Goal: Find specific page/section: Find specific page/section

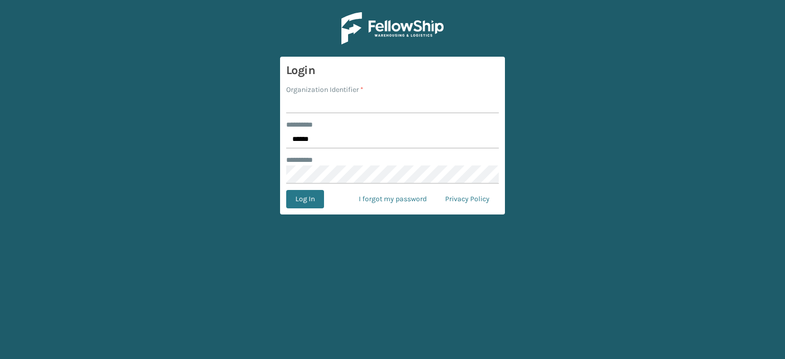
drag, startPoint x: 0, startPoint y: 0, endPoint x: 370, endPoint y: 106, distance: 384.9
click at [370, 106] on input "Organization Identifier *" at bounding box center [392, 104] width 213 height 18
type input "LifeStyle"
click at [303, 196] on button "Log In" at bounding box center [305, 199] width 38 height 18
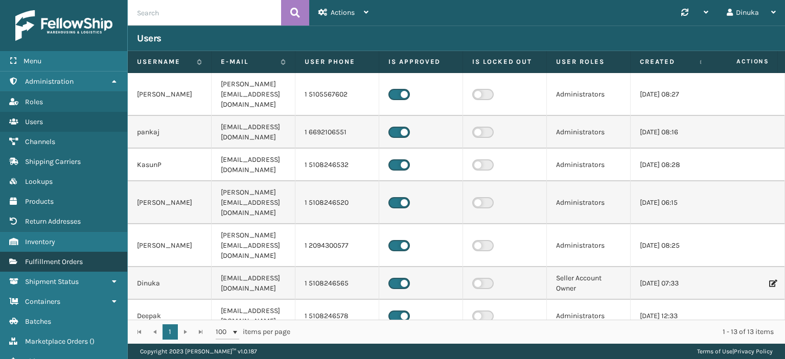
click at [72, 264] on span "Fulfillment Orders" at bounding box center [54, 262] width 58 height 9
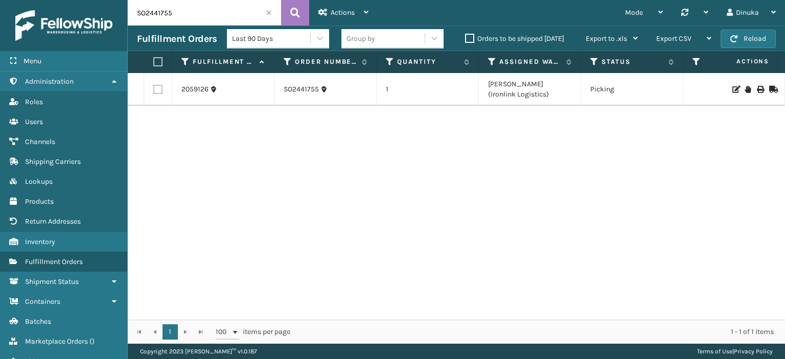
click at [157, 12] on input "SO2441755" at bounding box center [204, 13] width 153 height 26
paste input "863"
type input "SO2441863"
click at [295, 8] on icon at bounding box center [295, 12] width 10 height 15
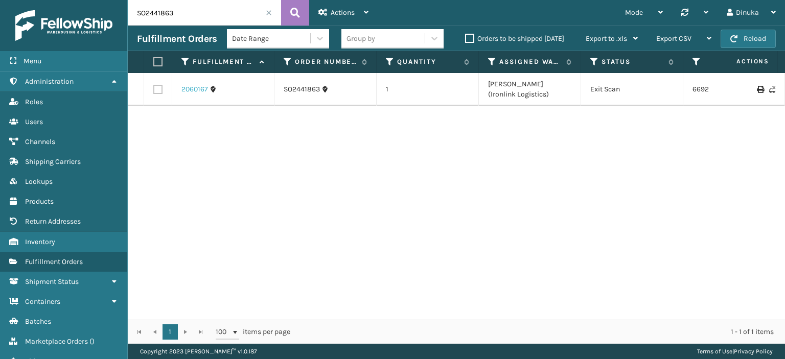
click at [186, 87] on link "2060167" at bounding box center [194, 89] width 27 height 10
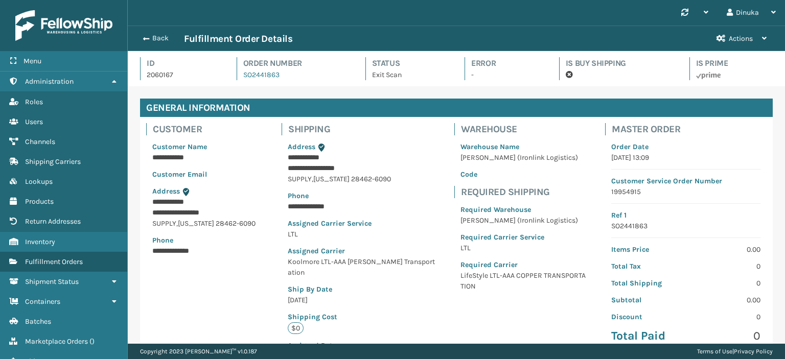
scroll to position [25, 657]
drag, startPoint x: 784, startPoint y: 300, endPoint x: 784, endPoint y: 379, distance: 78.7
click at [110, 80] on icon at bounding box center [114, 81] width 8 height 7
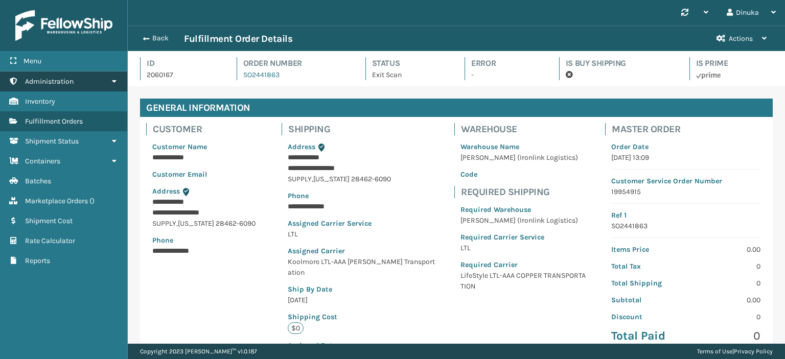
click at [110, 81] on icon at bounding box center [114, 81] width 8 height 7
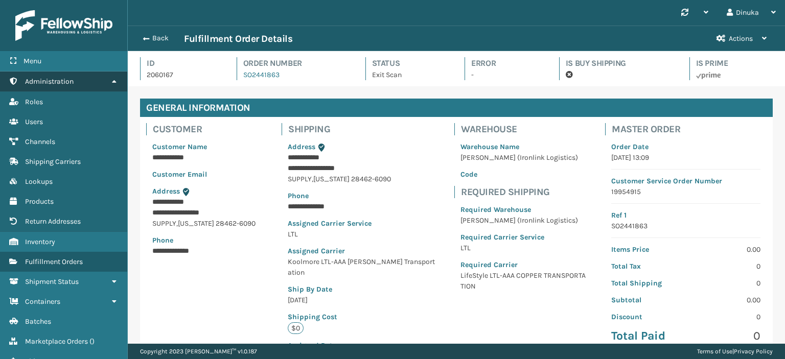
click at [114, 79] on icon at bounding box center [114, 81] width 8 height 7
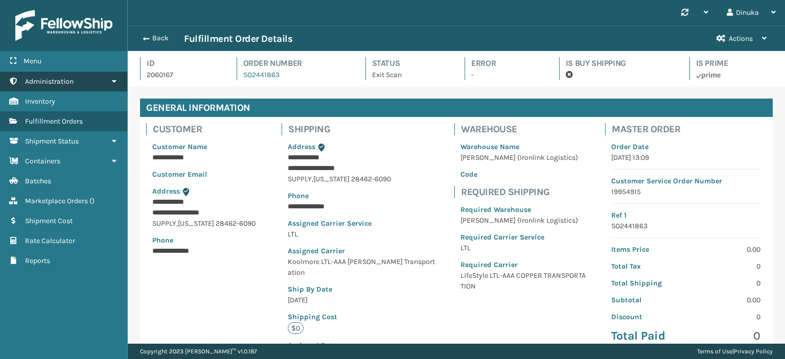
click at [114, 79] on icon at bounding box center [114, 81] width 8 height 7
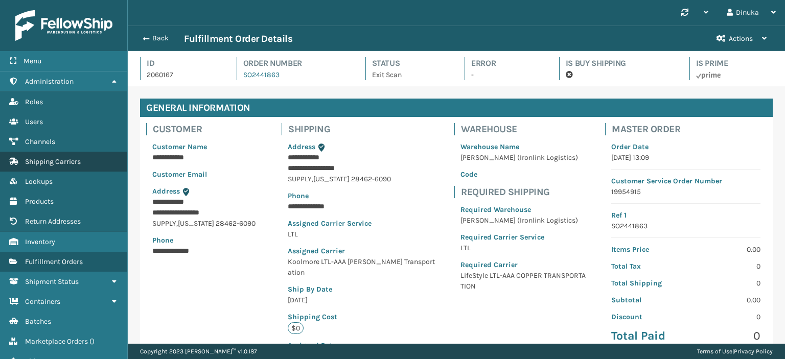
click at [55, 159] on span "Shipping Carriers" at bounding box center [53, 161] width 56 height 9
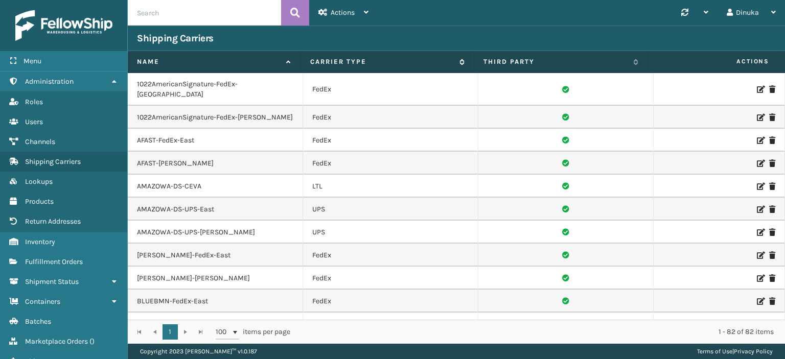
click at [461, 64] on icon at bounding box center [460, 62] width 8 height 6
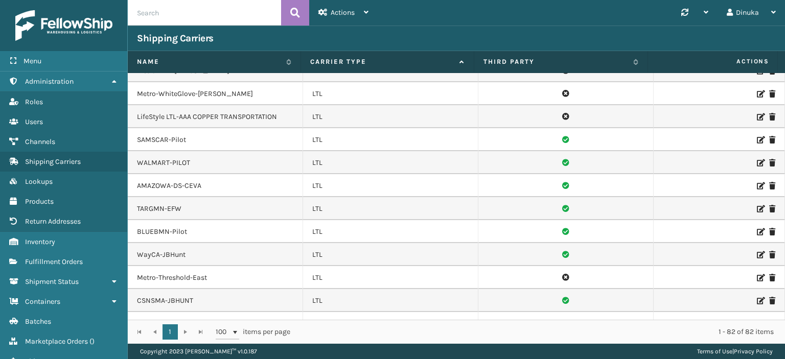
scroll to position [1073, 0]
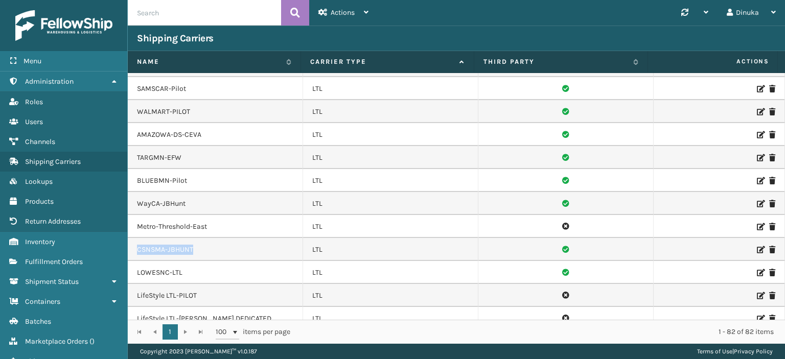
drag, startPoint x: 174, startPoint y: 231, endPoint x: 138, endPoint y: 231, distance: 35.3
click at [138, 238] on td "CSNSMA-JBHUNT" at bounding box center [215, 249] width 175 height 23
click at [178, 238] on td "CSNSMA-JBHUNT" at bounding box center [215, 249] width 175 height 23
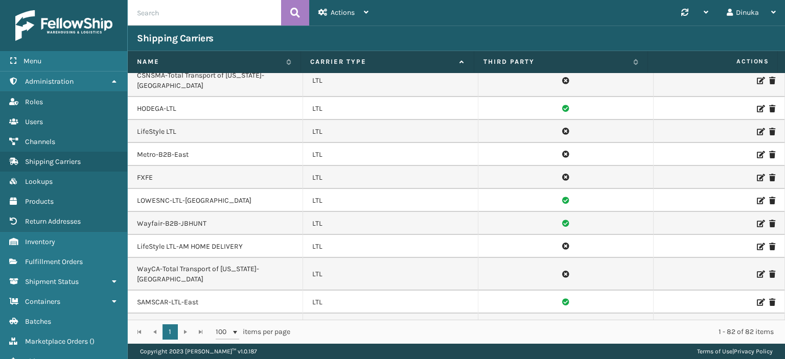
click at [205, 212] on td "Wayfair-B2B-JBHUNT" at bounding box center [215, 223] width 175 height 23
drag, startPoint x: 139, startPoint y: 197, endPoint x: 191, endPoint y: 196, distance: 52.1
click at [203, 212] on td "Wayfair-B2B-JBHUNT" at bounding box center [215, 223] width 175 height 23
copy td "Wayfair-B2B-JBHUNT"
drag, startPoint x: 166, startPoint y: 242, endPoint x: 257, endPoint y: 245, distance: 91.0
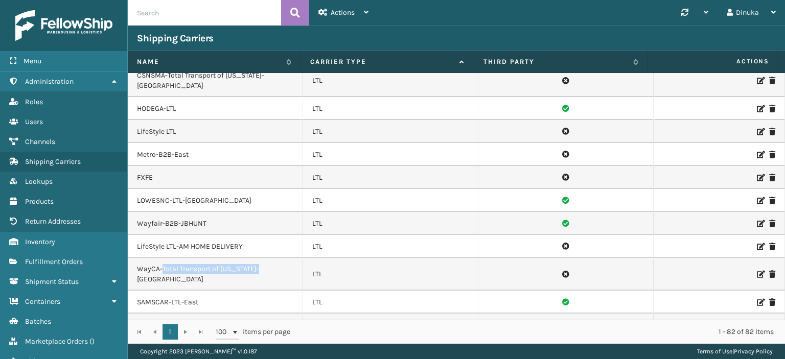
click at [257, 258] on td "WayCA-Total Transport of [US_STATE]-[GEOGRAPHIC_DATA]" at bounding box center [215, 274] width 175 height 33
copy td "Total Transport of [US_STATE]"
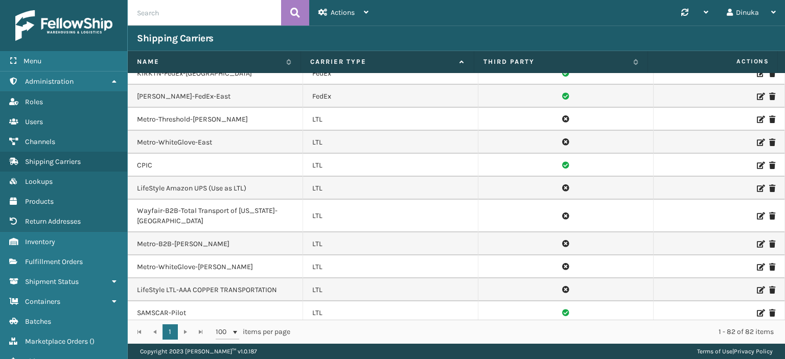
scroll to position [1339, 0]
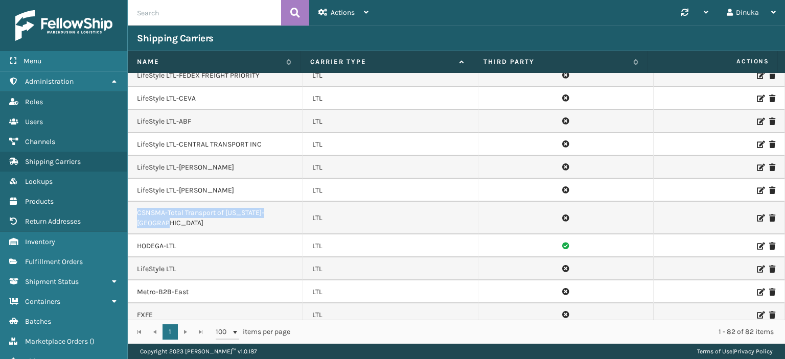
drag, startPoint x: 293, startPoint y: 195, endPoint x: 152, endPoint y: 194, distance: 141.6
click at [140, 202] on td "CSNSMA-Total Transport of [US_STATE]-[GEOGRAPHIC_DATA]" at bounding box center [215, 218] width 175 height 33
drag, startPoint x: 137, startPoint y: 196, endPoint x: 289, endPoint y: 197, distance: 151.8
click at [289, 202] on td "CSNSMA-Total Transport of [US_STATE]-[GEOGRAPHIC_DATA]" at bounding box center [215, 218] width 175 height 33
copy td "CSNSMA-Total Transport of [US_STATE]-[GEOGRAPHIC_DATA]"
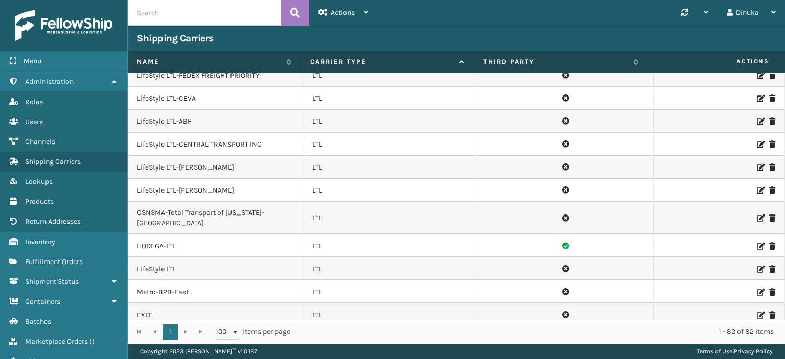
scroll to position [950, 0]
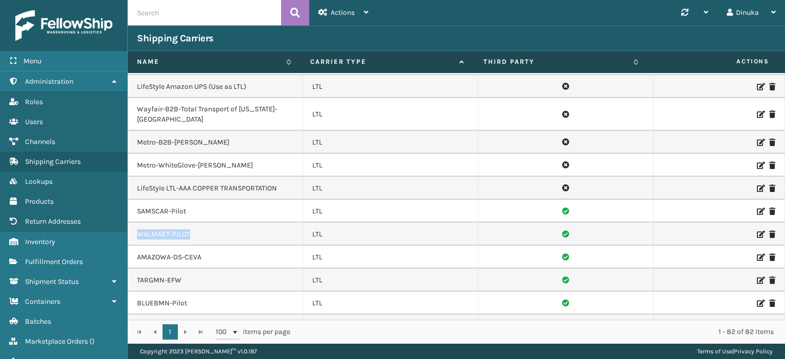
drag, startPoint x: 145, startPoint y: 219, endPoint x: 197, endPoint y: 219, distance: 52.1
click at [197, 223] on td "WALMART-PILOT" at bounding box center [215, 234] width 175 height 23
copy td "WALMART-PILOT"
drag, startPoint x: 141, startPoint y: 95, endPoint x: 154, endPoint y: 104, distance: 16.6
click at [154, 104] on td "Wayfair-B2B-Total Transport of [US_STATE]-[GEOGRAPHIC_DATA]" at bounding box center [215, 114] width 175 height 33
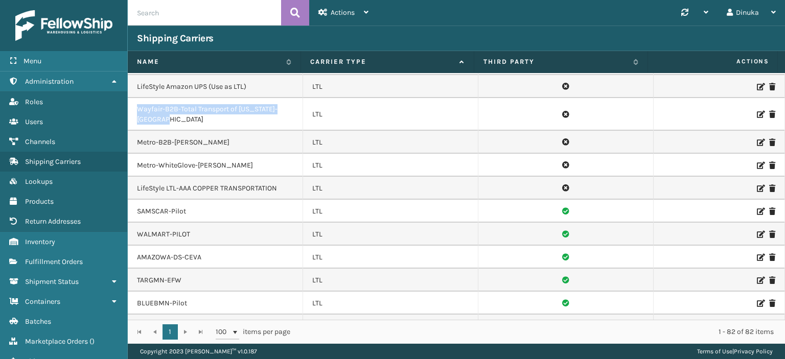
drag, startPoint x: 135, startPoint y: 93, endPoint x: 182, endPoint y: 108, distance: 49.0
click at [183, 108] on td "Wayfair-B2B-Total Transport of [US_STATE]-[GEOGRAPHIC_DATA]" at bounding box center [215, 114] width 175 height 33
copy td "Wayfair-B2B-Total Transport of [US_STATE]-[GEOGRAPHIC_DATA]"
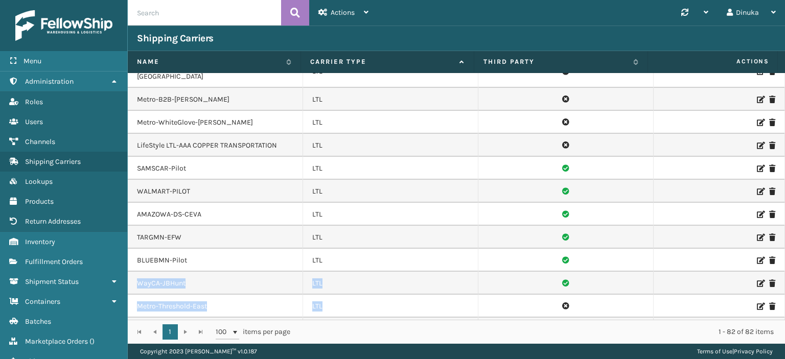
scroll to position [996, 0]
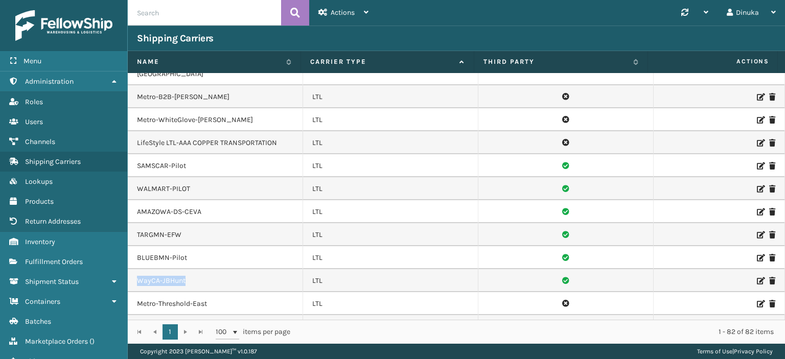
drag, startPoint x: 136, startPoint y: 311, endPoint x: 186, endPoint y: 261, distance: 70.5
click at [186, 269] on td "WayCA-JBHunt" at bounding box center [215, 280] width 175 height 23
copy td "WayCA-JBHunt"
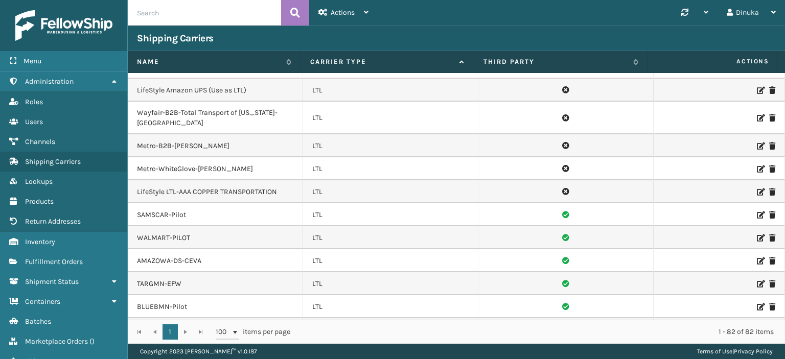
scroll to position [924, 0]
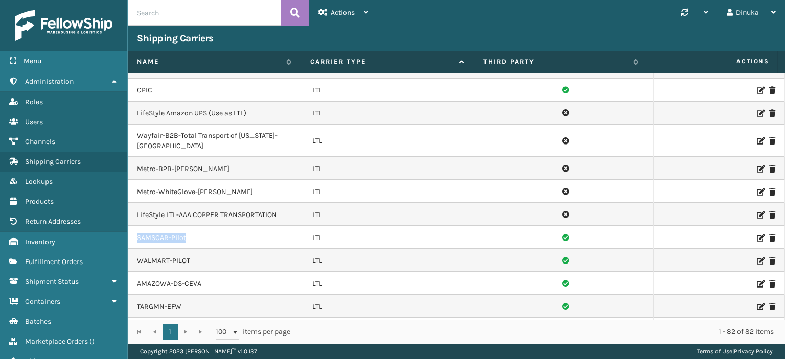
drag, startPoint x: 137, startPoint y: 222, endPoint x: 188, endPoint y: 224, distance: 51.1
click at [188, 226] on td "SAMSCAR-Pilot" at bounding box center [215, 237] width 175 height 23
copy td "SAMSCAR-Pilot"
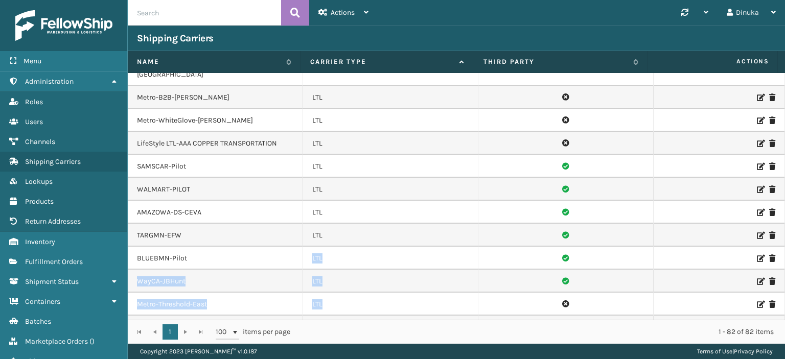
scroll to position [997, 0]
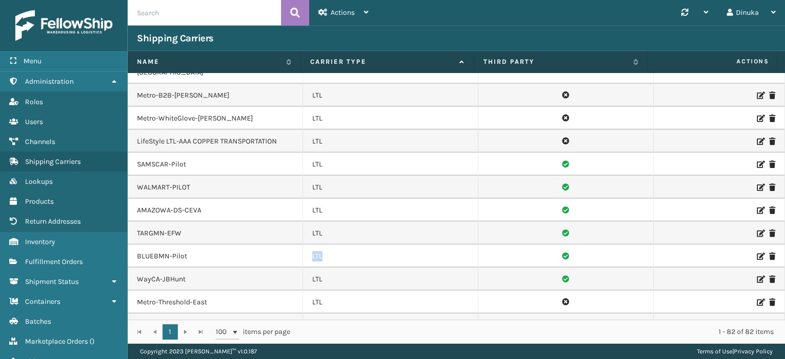
drag, startPoint x: 186, startPoint y: 317, endPoint x: 161, endPoint y: 247, distance: 74.4
click at [138, 259] on tbody "AFAST-FedEx-East FedEx OVERSTOCK-FedEx-[PERSON_NAME] FedEx [PERSON_NAME] Furnit…" at bounding box center [456, 38] width 657 height 1924
click at [190, 245] on td "BLUEBMN-Pilot" at bounding box center [215, 256] width 175 height 23
drag, startPoint x: 187, startPoint y: 241, endPoint x: 138, endPoint y: 241, distance: 48.5
click at [138, 245] on td "BLUEBMN-Pilot" at bounding box center [215, 256] width 175 height 23
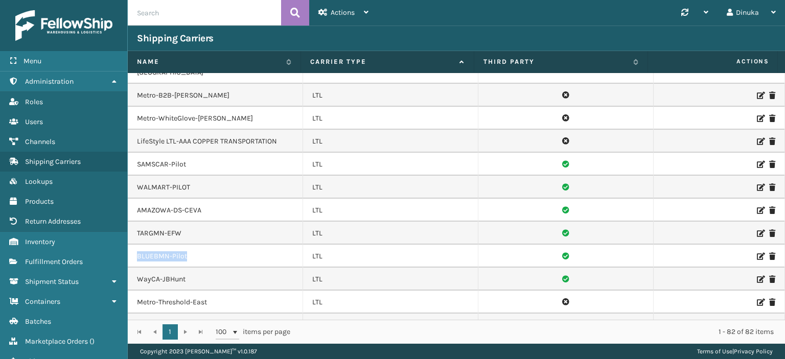
copy td "BLUEBMN-Pilot"
drag, startPoint x: 138, startPoint y: 194, endPoint x: 194, endPoint y: 198, distance: 56.4
click at [199, 199] on td "AMAZOWA-DS-CEVA" at bounding box center [215, 210] width 175 height 23
copy td "AMAZOWA-DS-CEVA"
drag, startPoint x: 138, startPoint y: 218, endPoint x: 176, endPoint y: 219, distance: 37.8
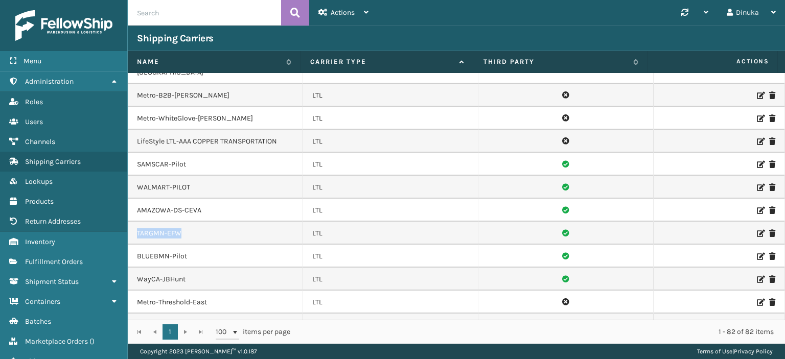
click at [180, 222] on td "TARGMN-EFW" at bounding box center [215, 233] width 175 height 23
copy td "TARGMN-EFW"
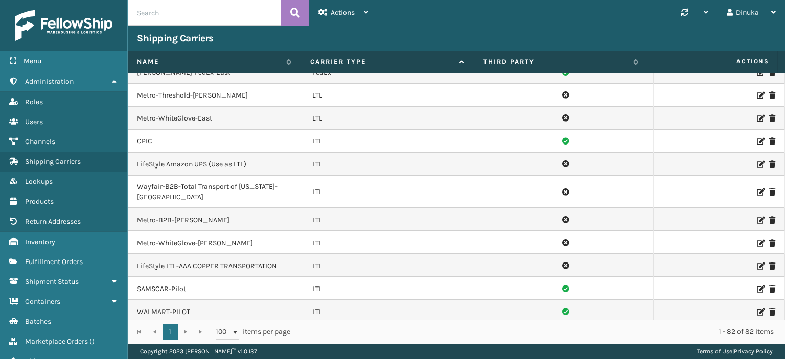
scroll to position [822, 0]
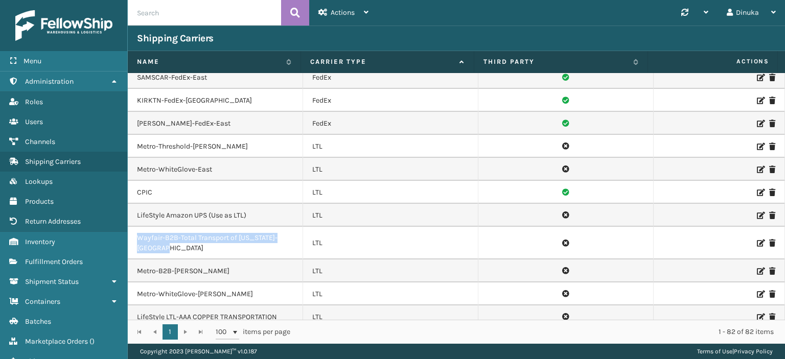
drag, startPoint x: 138, startPoint y: 223, endPoint x: 166, endPoint y: 233, distance: 29.1
click at [166, 233] on td "Wayfair-B2B-Total Transport of [US_STATE]-[GEOGRAPHIC_DATA]" at bounding box center [215, 243] width 175 height 33
click at [217, 227] on td "Wayfair-B2B-Total Transport of [US_STATE]-[GEOGRAPHIC_DATA]" at bounding box center [215, 243] width 175 height 33
click at [174, 227] on td "Wayfair-B2B-Total Transport of [US_STATE]-[GEOGRAPHIC_DATA]" at bounding box center [215, 243] width 175 height 33
drag, startPoint x: 178, startPoint y: 223, endPoint x: 275, endPoint y: 226, distance: 97.1
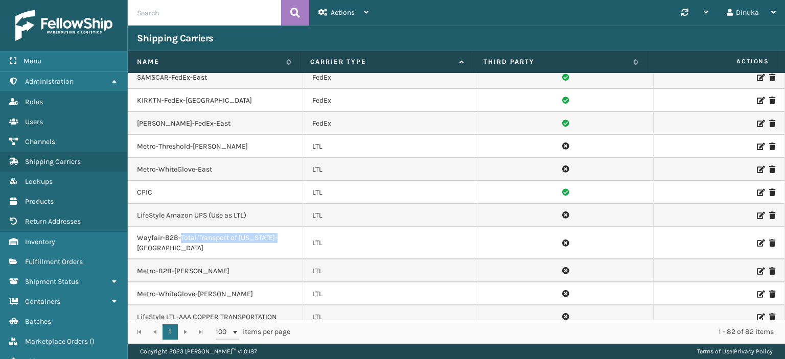
click at [275, 227] on td "Wayfair-B2B-Total Transport of [US_STATE]-[GEOGRAPHIC_DATA]" at bounding box center [215, 243] width 175 height 33
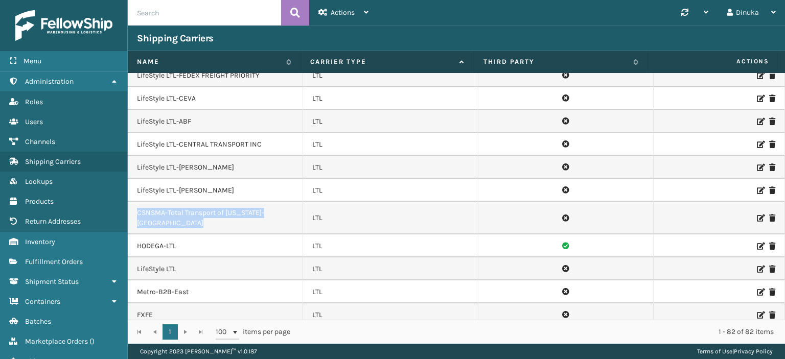
drag, startPoint x: 137, startPoint y: 198, endPoint x: 303, endPoint y: 197, distance: 165.6
click at [303, 202] on tr "CSNSMA-Total Transport of [US_STATE]-[GEOGRAPHIC_DATA] LTL" at bounding box center [456, 218] width 657 height 33
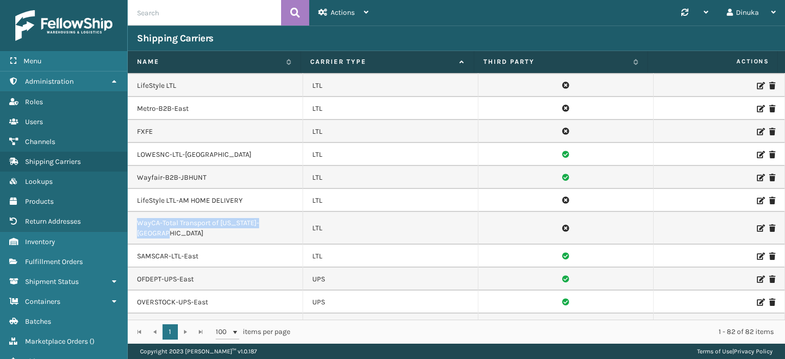
drag, startPoint x: 283, startPoint y: 199, endPoint x: 134, endPoint y: 200, distance: 148.7
click at [134, 212] on td "WayCA-Total Transport of [US_STATE]-[GEOGRAPHIC_DATA]" at bounding box center [215, 228] width 175 height 33
